Goal: Transaction & Acquisition: Purchase product/service

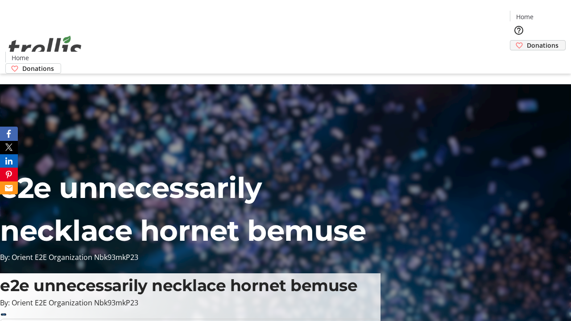
click at [527, 41] on span "Donations" at bounding box center [543, 45] width 32 height 9
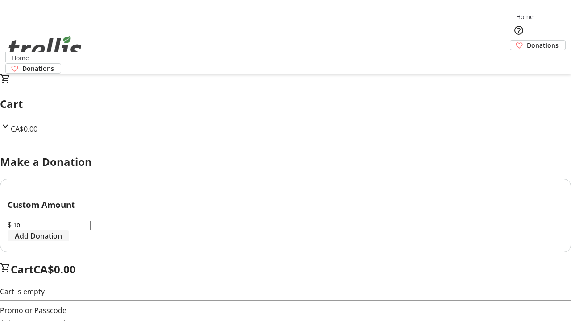
click at [62, 241] on span "Add Donation" at bounding box center [38, 236] width 47 height 11
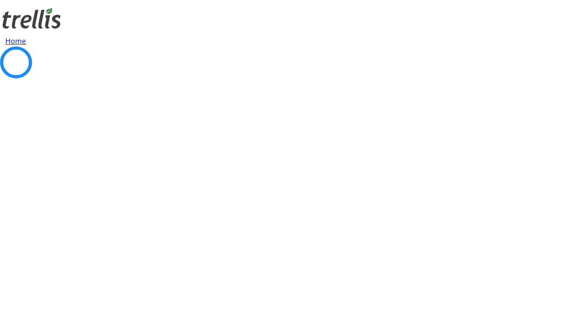
select select "CA"
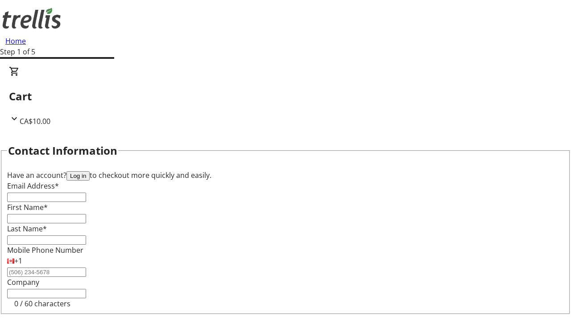
click at [90, 171] on button "Log in" at bounding box center [77, 175] width 23 height 9
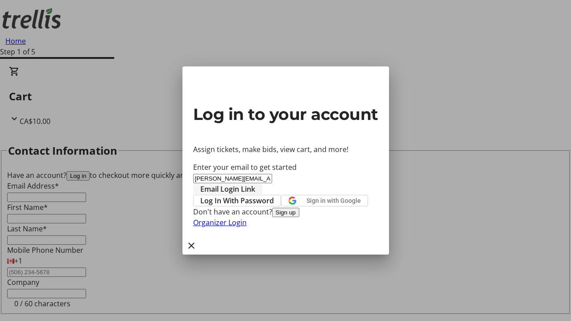
type input "[PERSON_NAME][EMAIL_ADDRESS][DOMAIN_NAME]"
click at [255, 184] on span "Email Login Link" at bounding box center [227, 189] width 55 height 11
